Goal: Entertainment & Leisure: Consume media (video, audio)

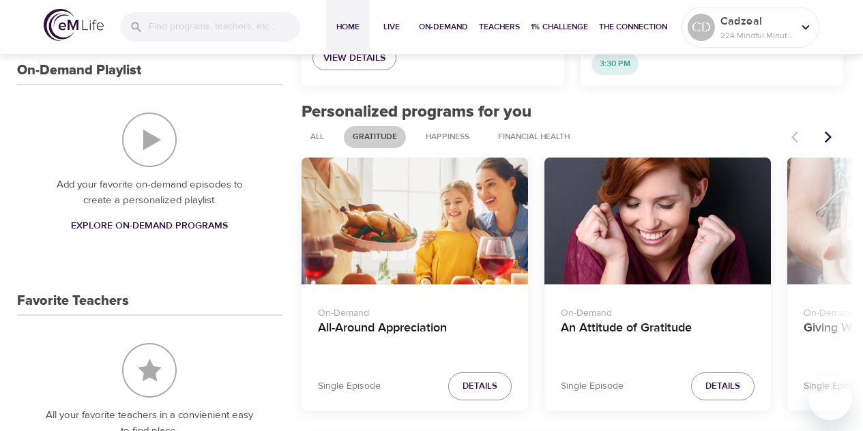
click at [480, 214] on div "All-Around Appreciation" at bounding box center [415, 222] width 227 height 128
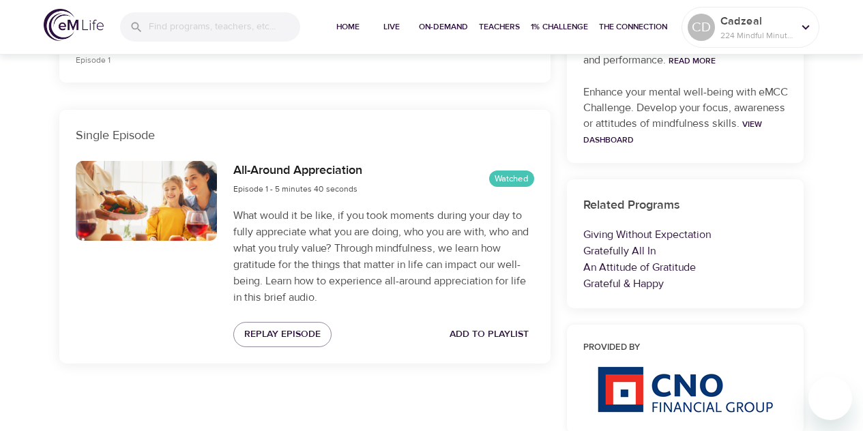
scroll to position [497, 0]
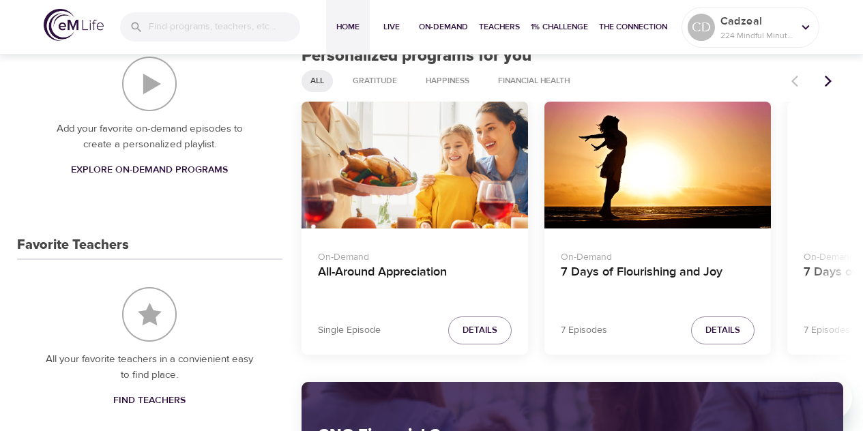
scroll to position [554, 0]
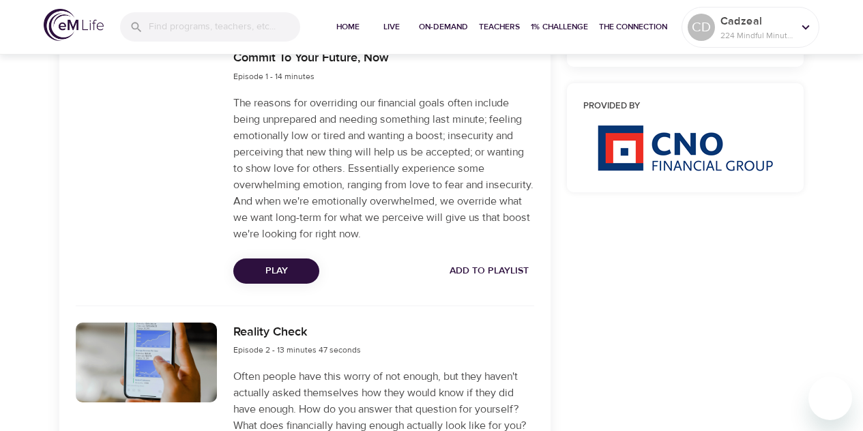
scroll to position [523, 0]
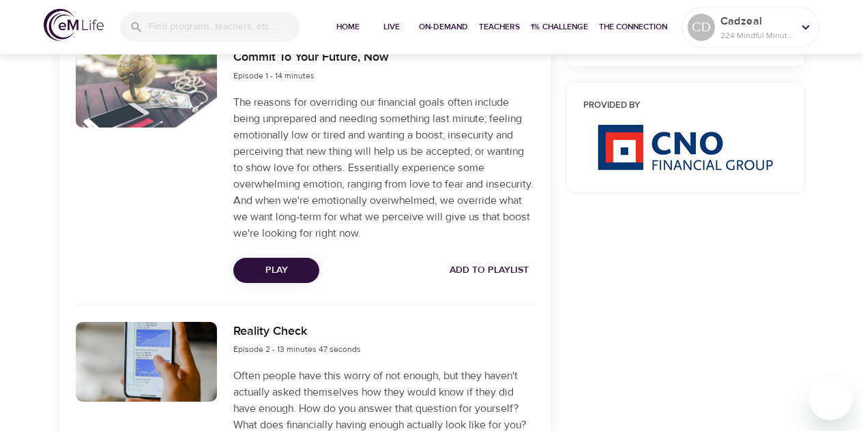
click at [278, 280] on button "Play" at bounding box center [276, 270] width 86 height 25
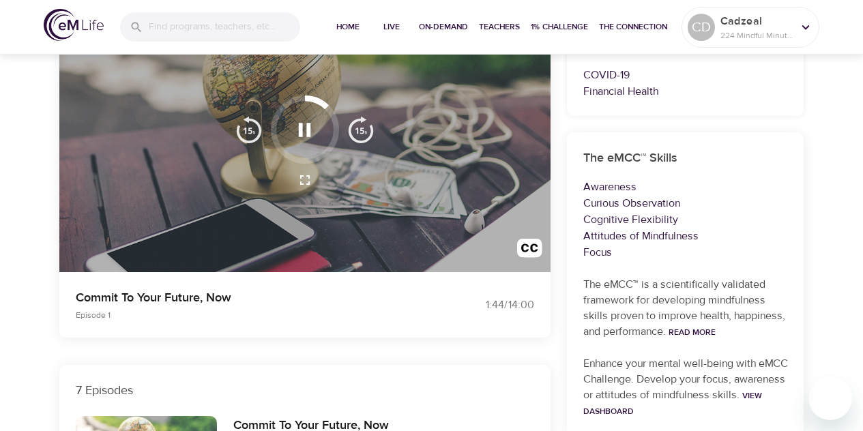
scroll to position [174, 0]
